Goal: Navigation & Orientation: Find specific page/section

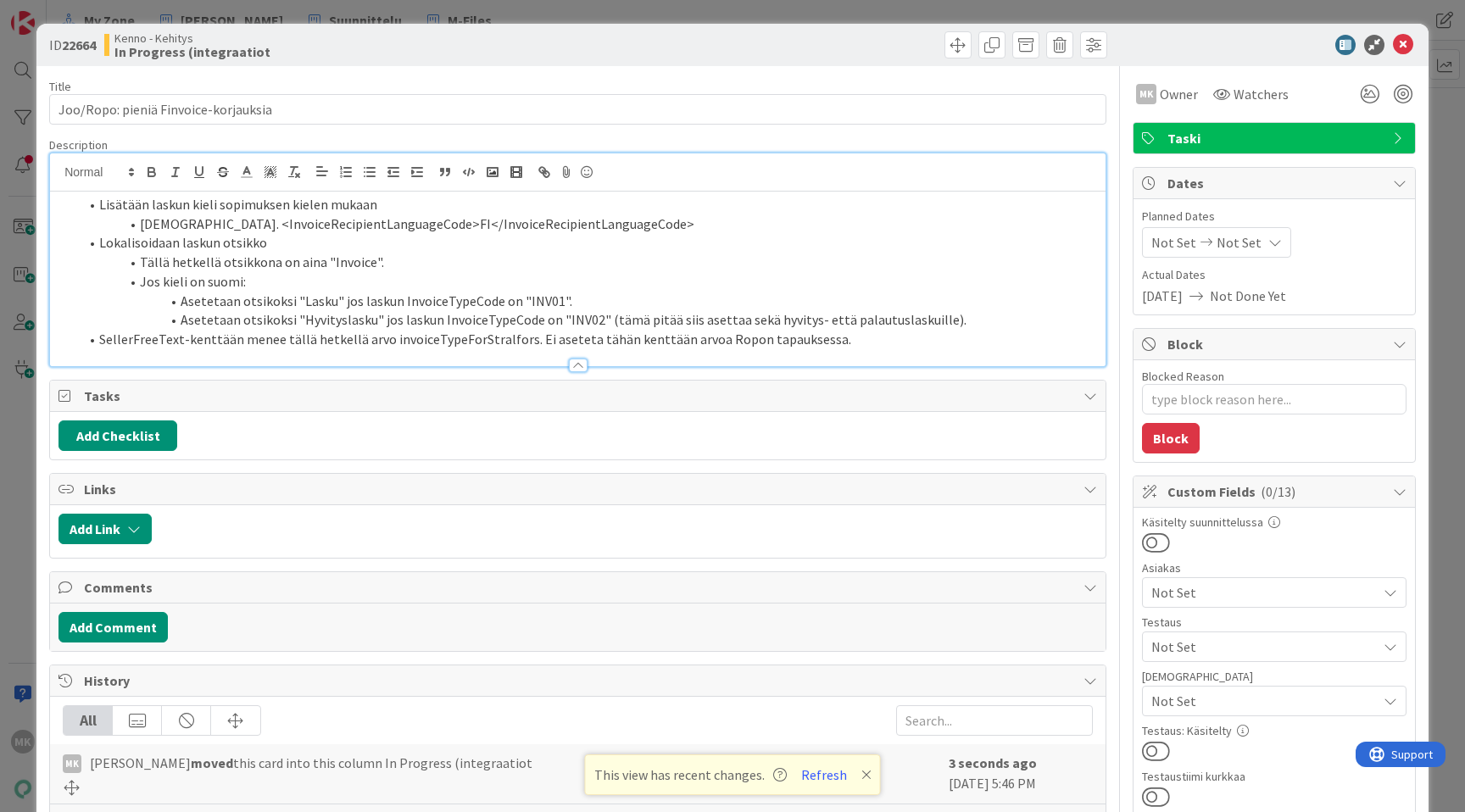
scroll to position [498, 0]
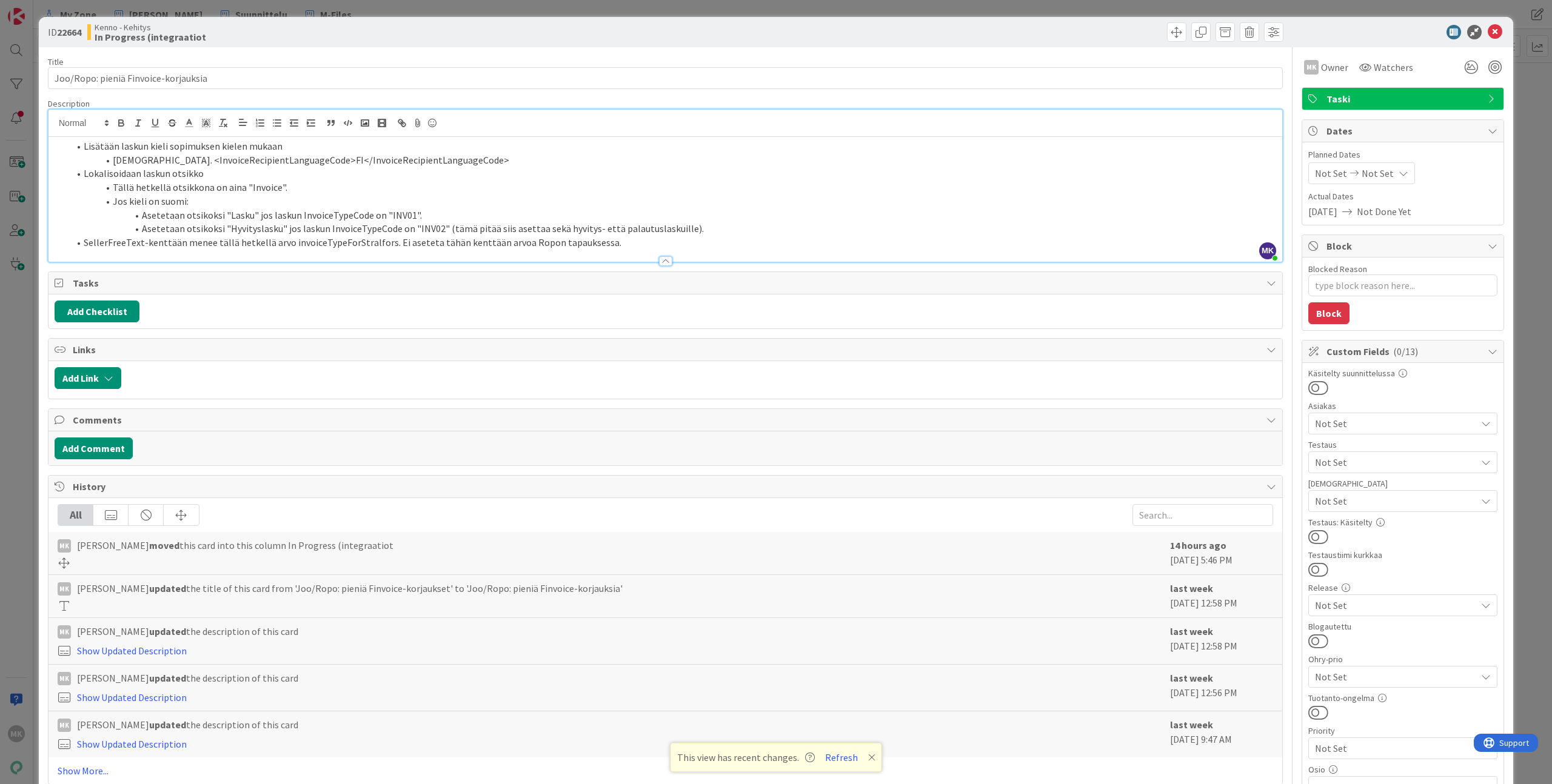
type textarea "x"
click at [20, 447] on div "ID 22664 Kenno - Kehitys In Progress (integraatiot Title 36 / 128 Joo/Ropo: pie…" at bounding box center [776, 392] width 1552 height 784
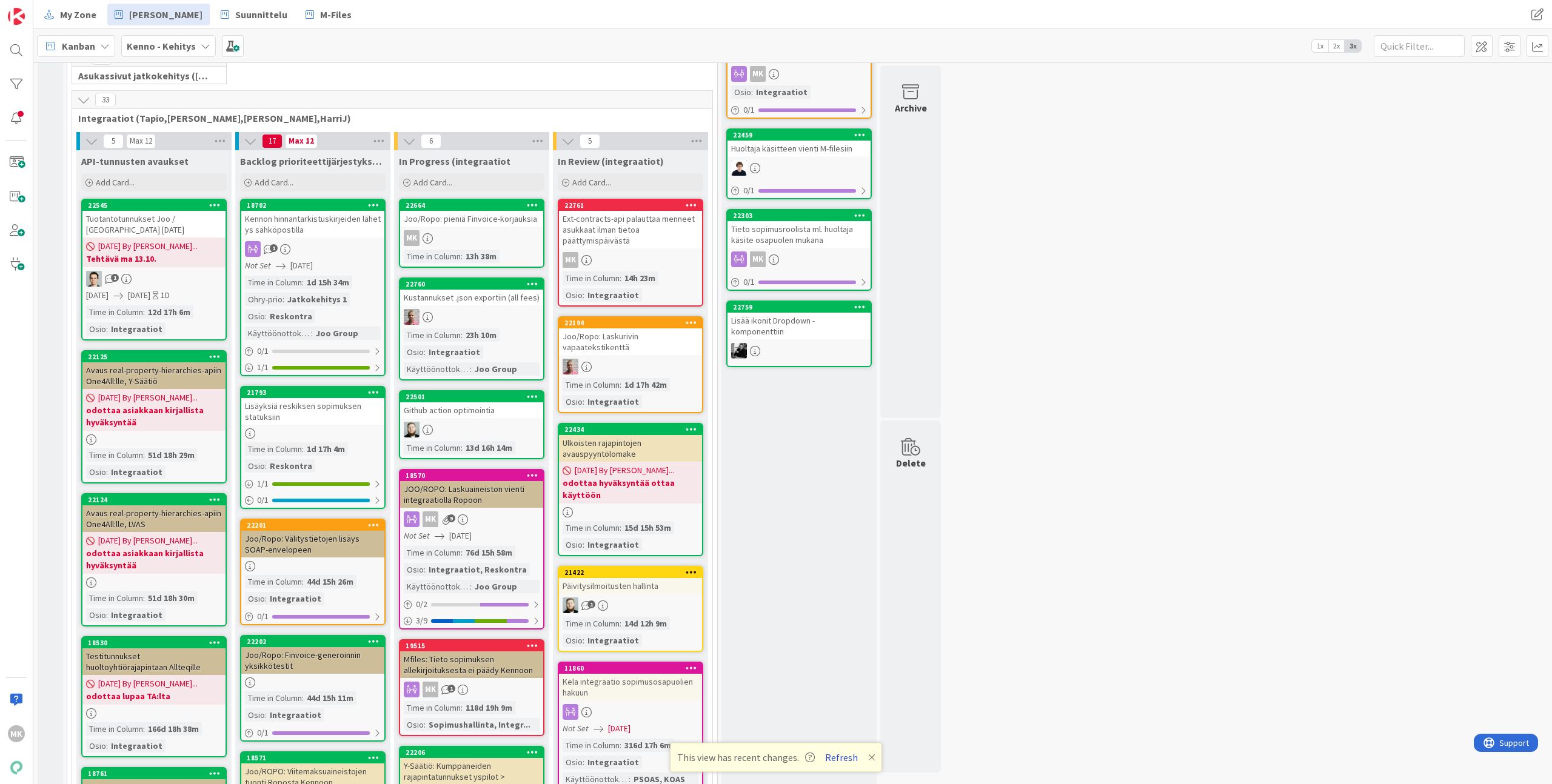
click at [822, 580] on button "Refresh" at bounding box center [841, 757] width 41 height 16
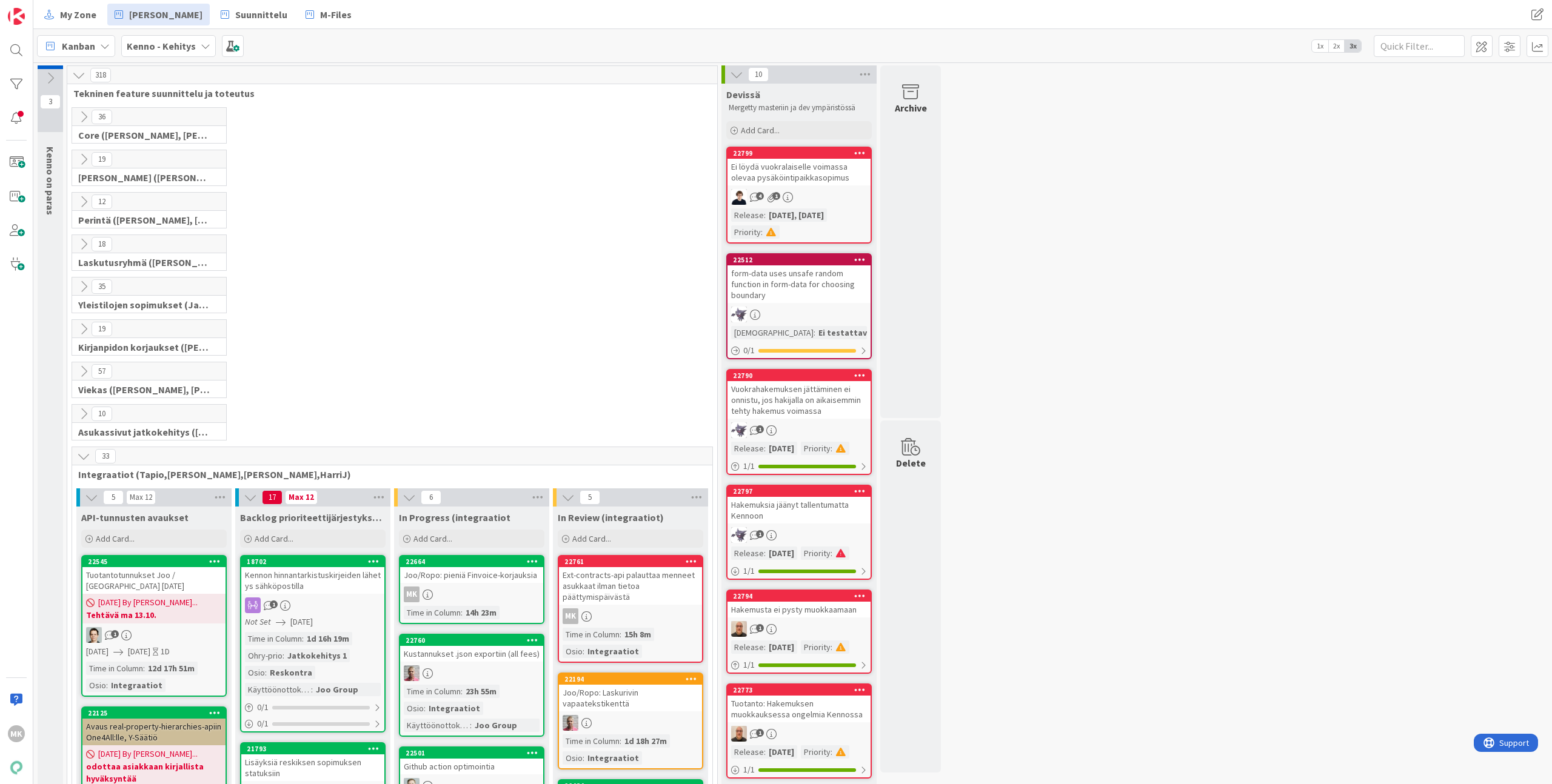
scroll to position [419, 0]
